Goal: Task Accomplishment & Management: Manage account settings

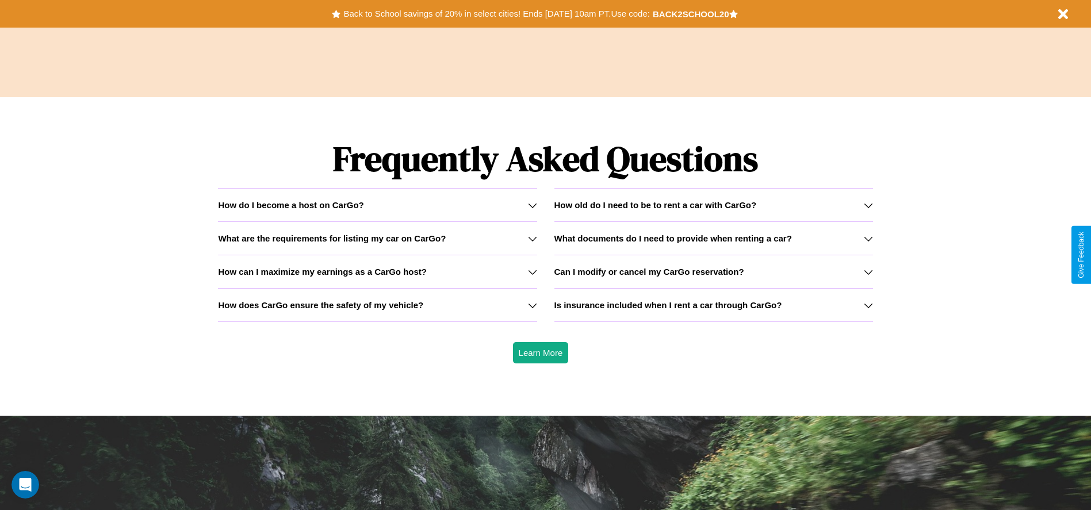
click at [713, 271] on h3 "Can I modify or cancel my CarGo reservation?" at bounding box center [649, 272] width 190 height 10
click at [532, 305] on icon at bounding box center [532, 305] width 9 height 9
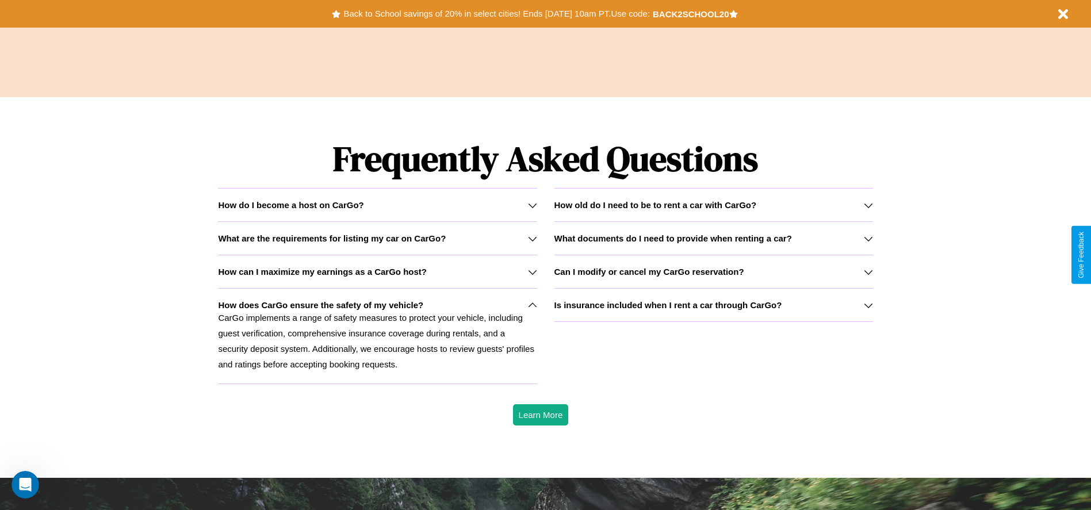
click at [713, 271] on h3 "Can I modify or cancel my CarGo reservation?" at bounding box center [649, 272] width 190 height 10
click at [713, 238] on h3 "What documents do I need to provide when renting a car?" at bounding box center [672, 238] width 237 height 10
click at [713, 205] on h3 "How old do I need to be to rent a car with CarGo?" at bounding box center [655, 205] width 202 height 10
click at [868, 205] on icon at bounding box center [868, 205] width 9 height 9
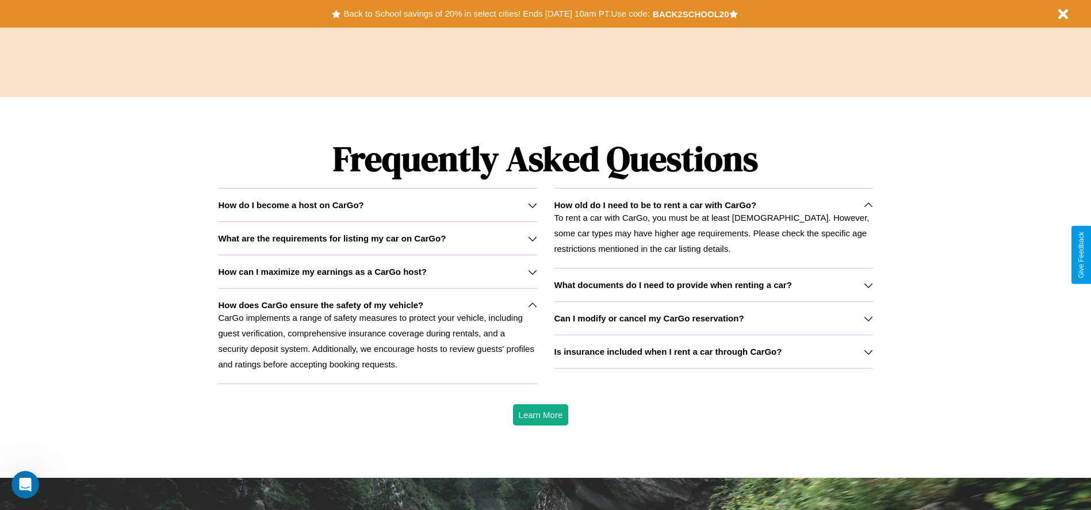
click at [377, 271] on h3 "How can I maximize my earnings as a CarGo host?" at bounding box center [322, 272] width 209 height 10
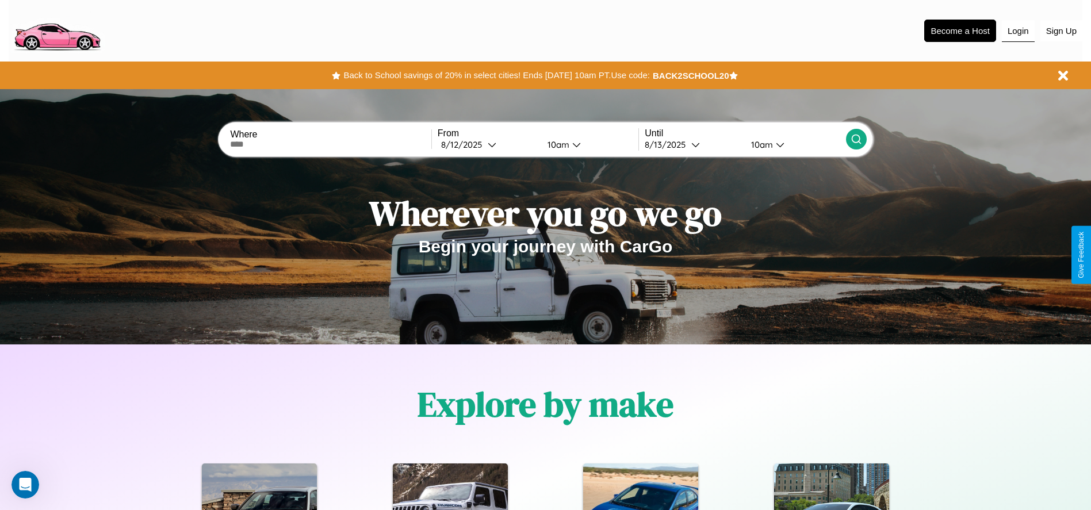
click at [1018, 30] on button "Login" at bounding box center [1018, 31] width 33 height 22
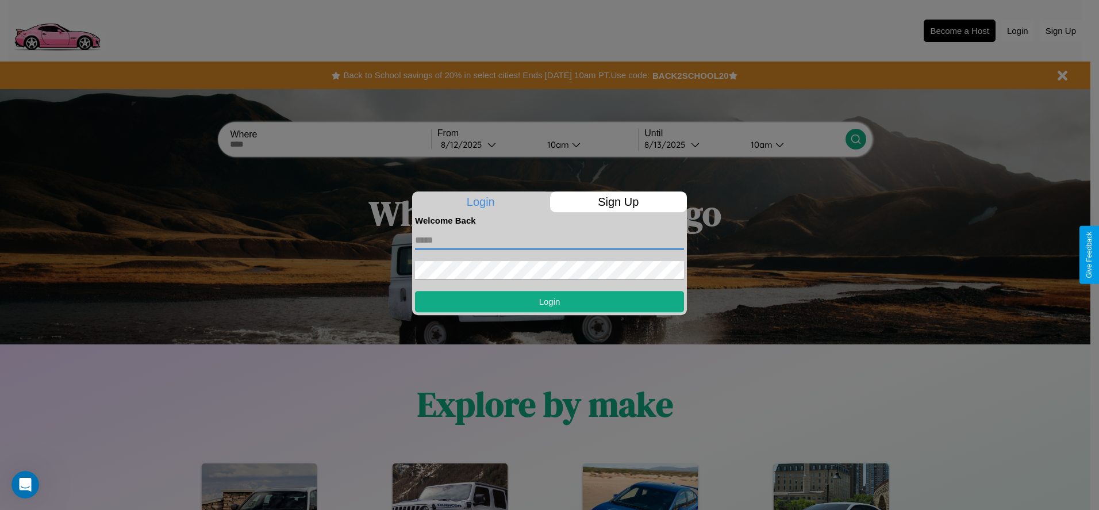
click at [550, 240] on input "text" at bounding box center [549, 240] width 269 height 18
type input "**********"
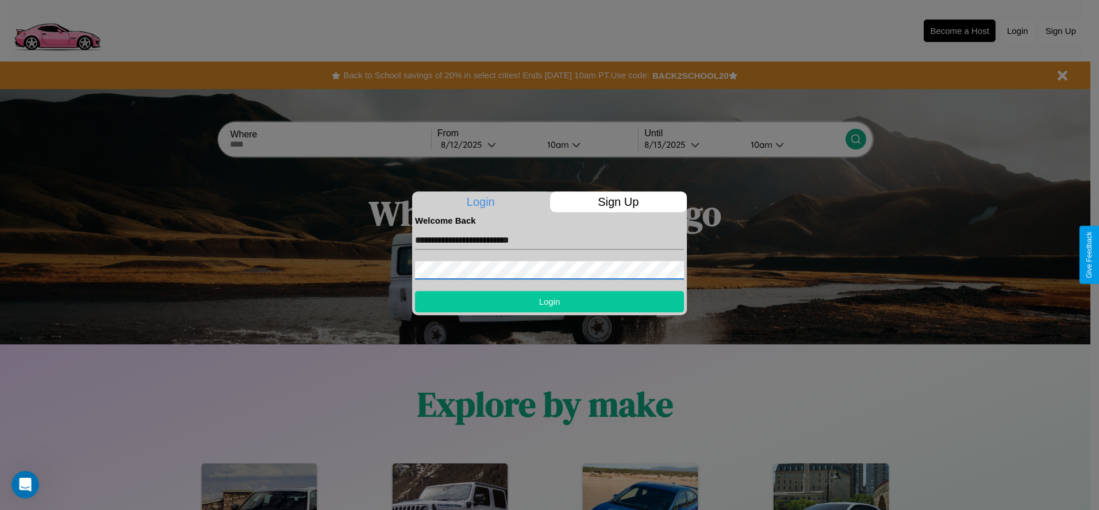
click at [550, 301] on button "Login" at bounding box center [549, 301] width 269 height 21
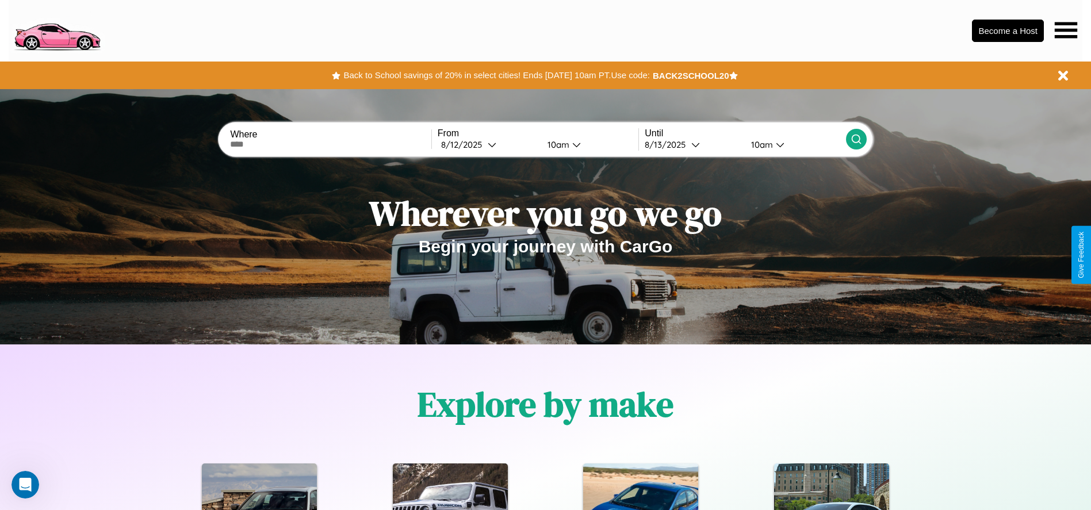
click at [1066, 30] on icon at bounding box center [1066, 30] width 22 height 16
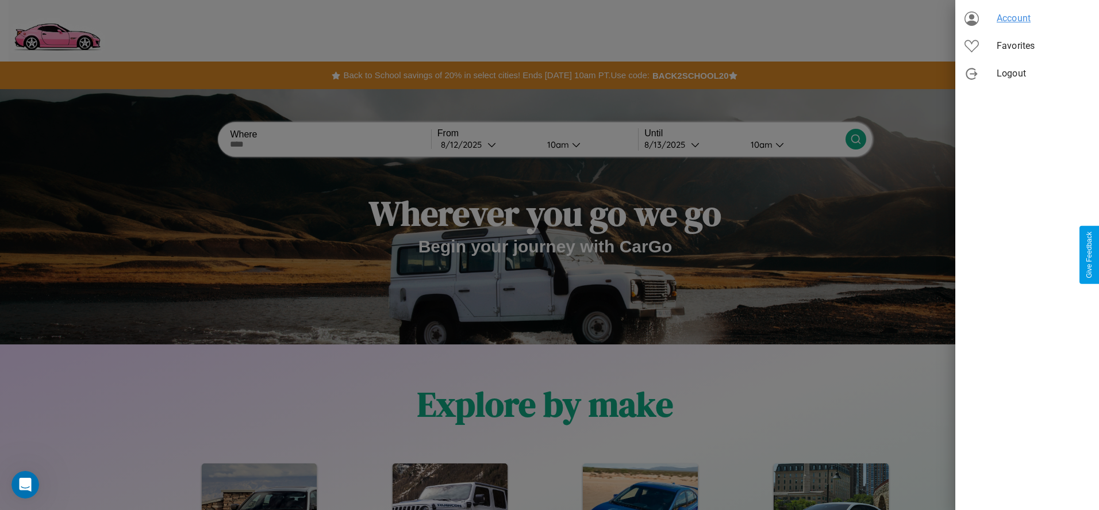
click at [1028, 18] on span "Account" at bounding box center [1043, 19] width 93 height 14
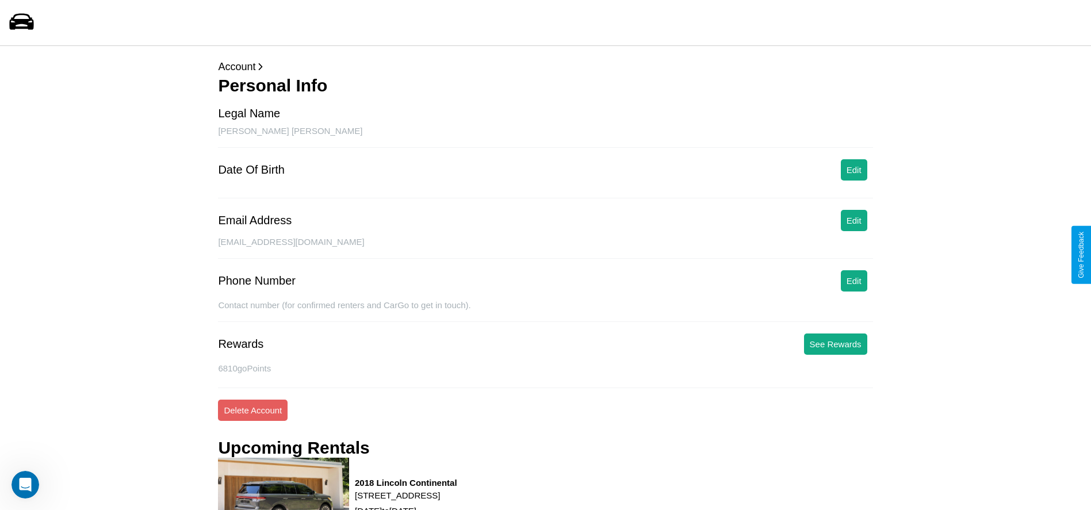
scroll to position [193, 0]
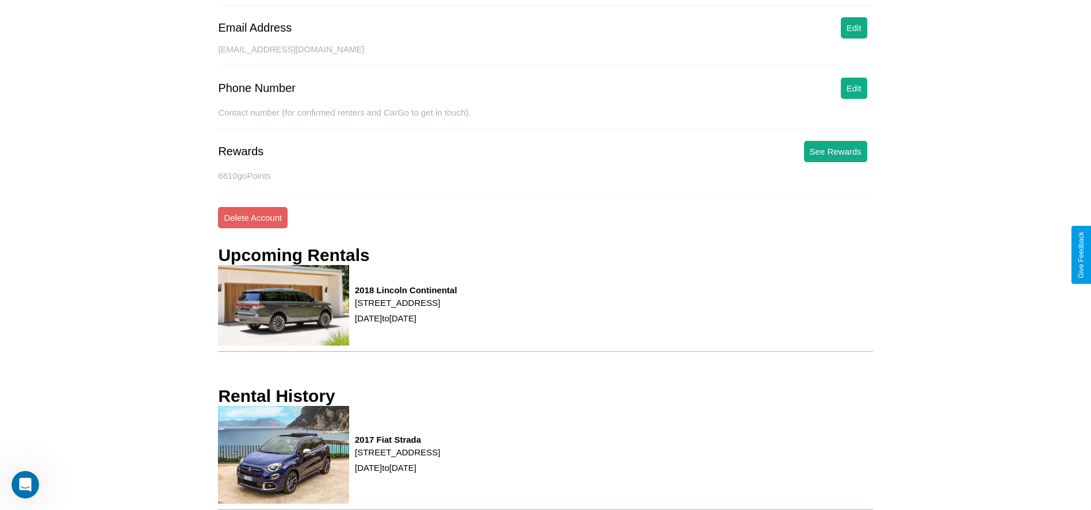
click at [545, 458] on div "2017 Fiat Strada [STREET_ADDRESS] [DATE] to [DATE]" at bounding box center [545, 458] width 654 height 105
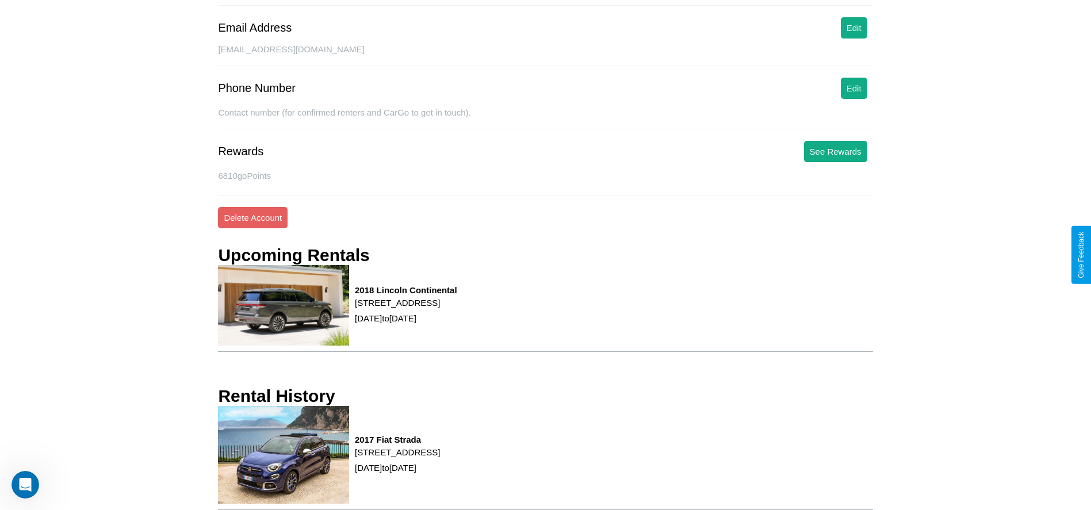
click at [545, 458] on div "2017 Fiat Strada [STREET_ADDRESS] [DATE] to [DATE]" at bounding box center [545, 458] width 654 height 105
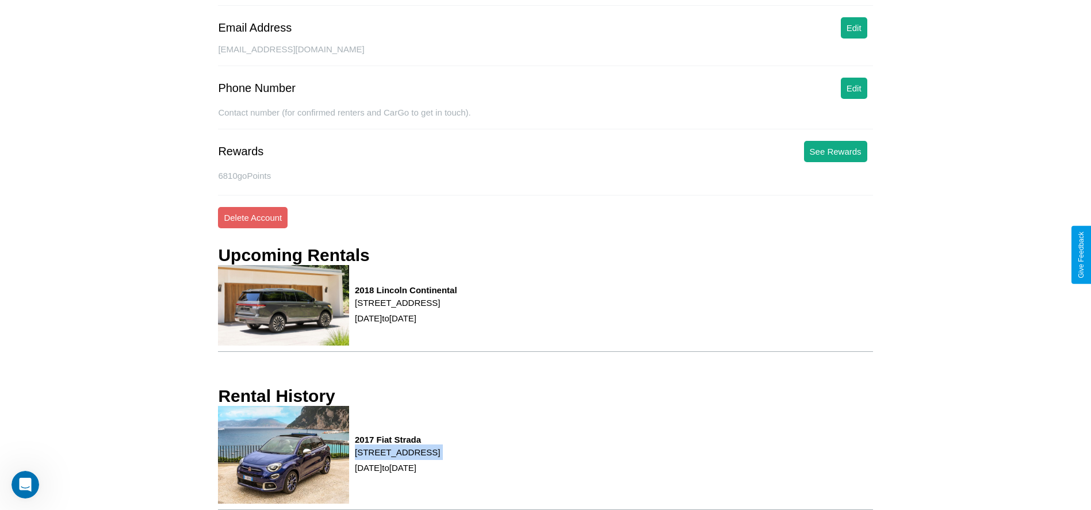
click at [545, 458] on div "2017 Fiat Strada [STREET_ADDRESS] [DATE] to [DATE]" at bounding box center [545, 458] width 654 height 105
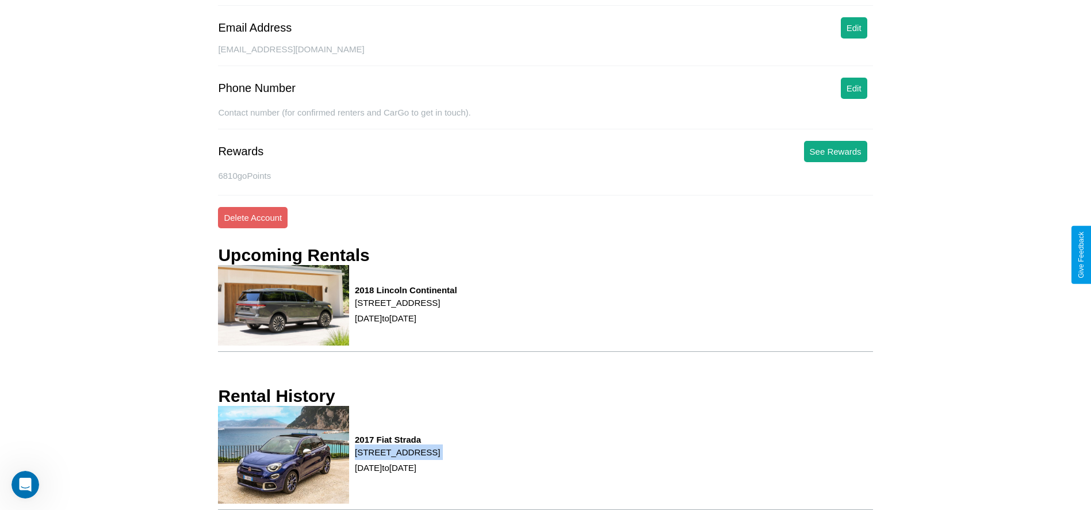
click at [545, 458] on div "2017 Fiat Strada [STREET_ADDRESS] [DATE] to [DATE]" at bounding box center [545, 458] width 654 height 105
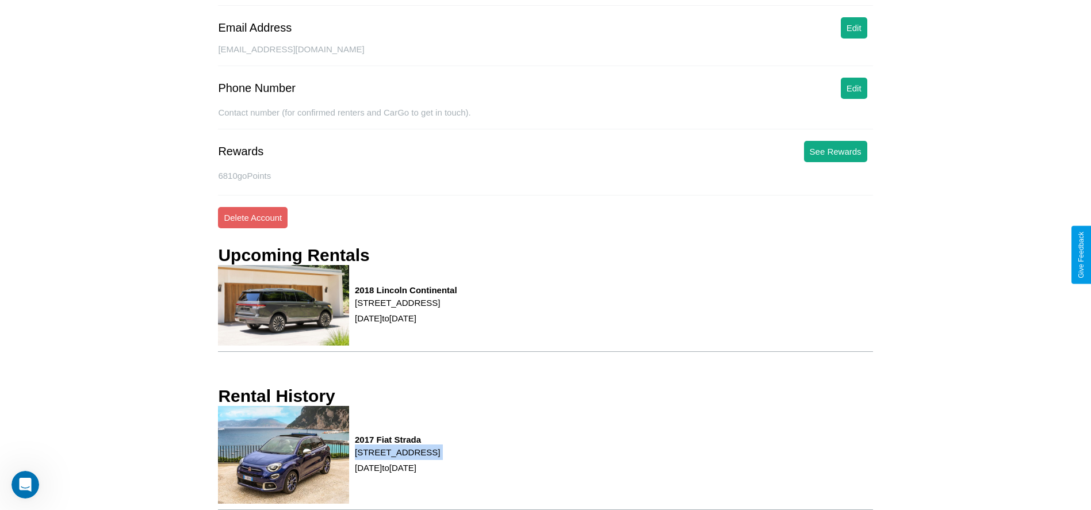
click at [545, 458] on div "2017 Fiat Strada [STREET_ADDRESS] [DATE] to [DATE]" at bounding box center [545, 458] width 654 height 105
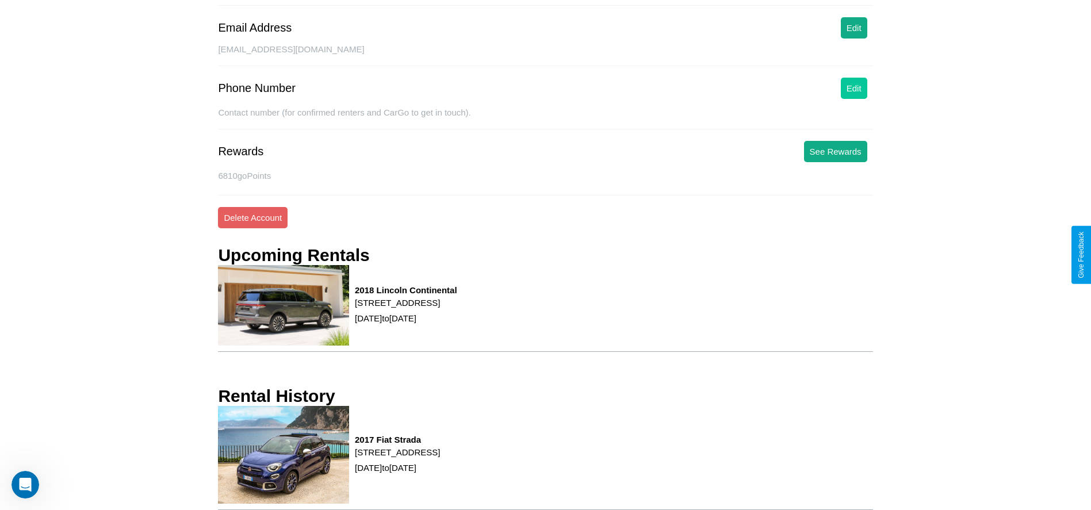
click at [853, 88] on button "Edit" at bounding box center [854, 88] width 26 height 21
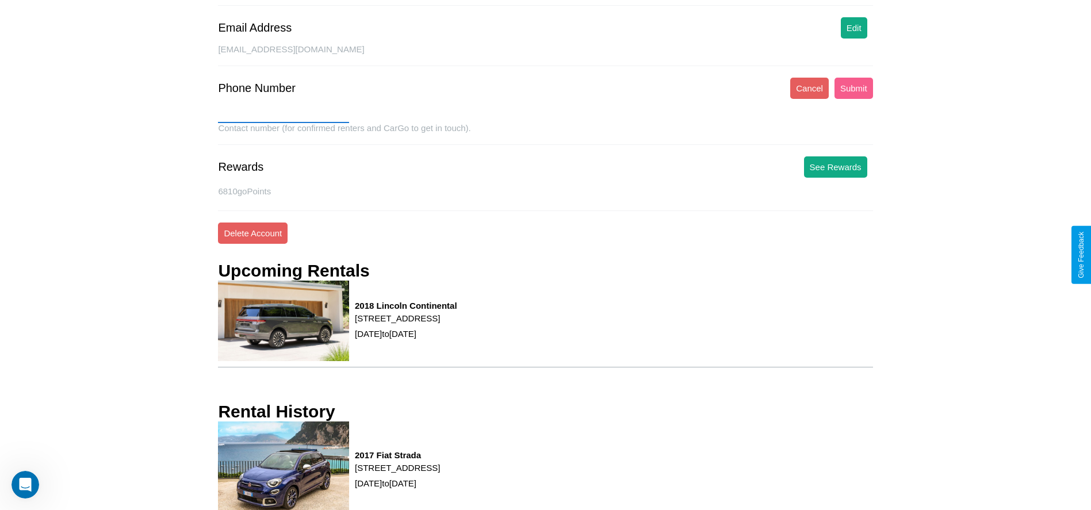
click at [283, 114] on input "text" at bounding box center [283, 114] width 131 height 18
type input "**********"
